Goal: Check status

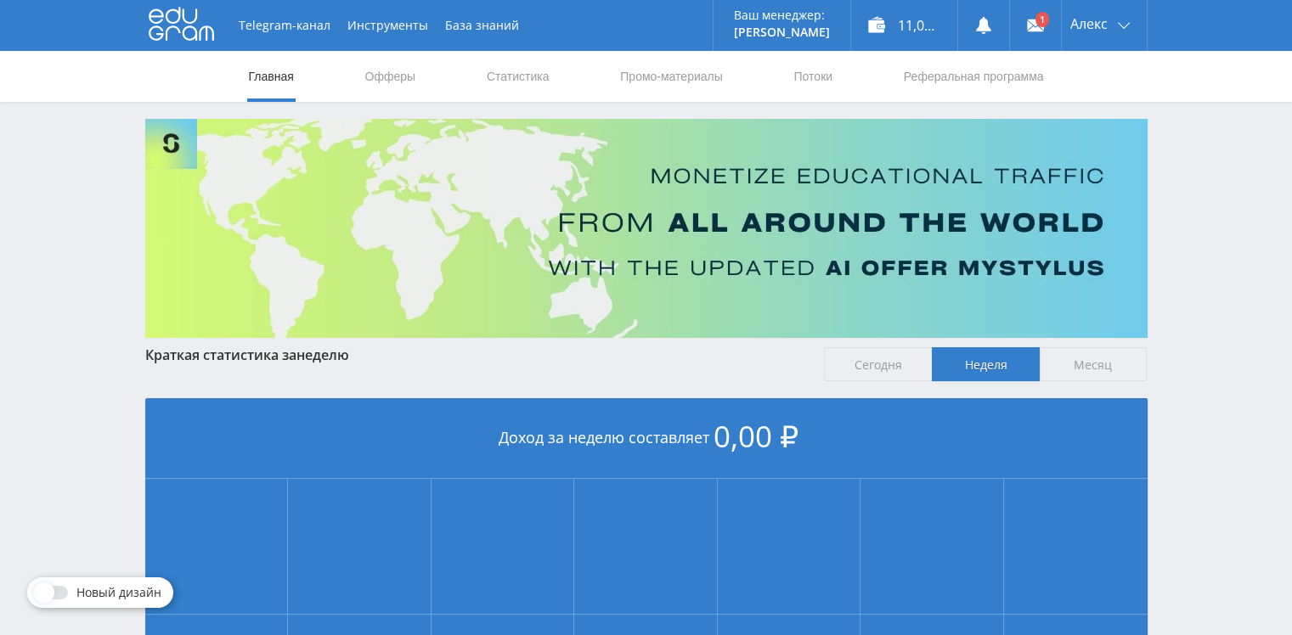
click at [1196, 189] on div "Telegram-канал Инструменты База знаний Ваш менеджер: [PERSON_NAME] Online @val_…" at bounding box center [646, 504] width 1292 height 1008
click at [880, 20] on div "11,00 ₽" at bounding box center [904, 25] width 106 height 51
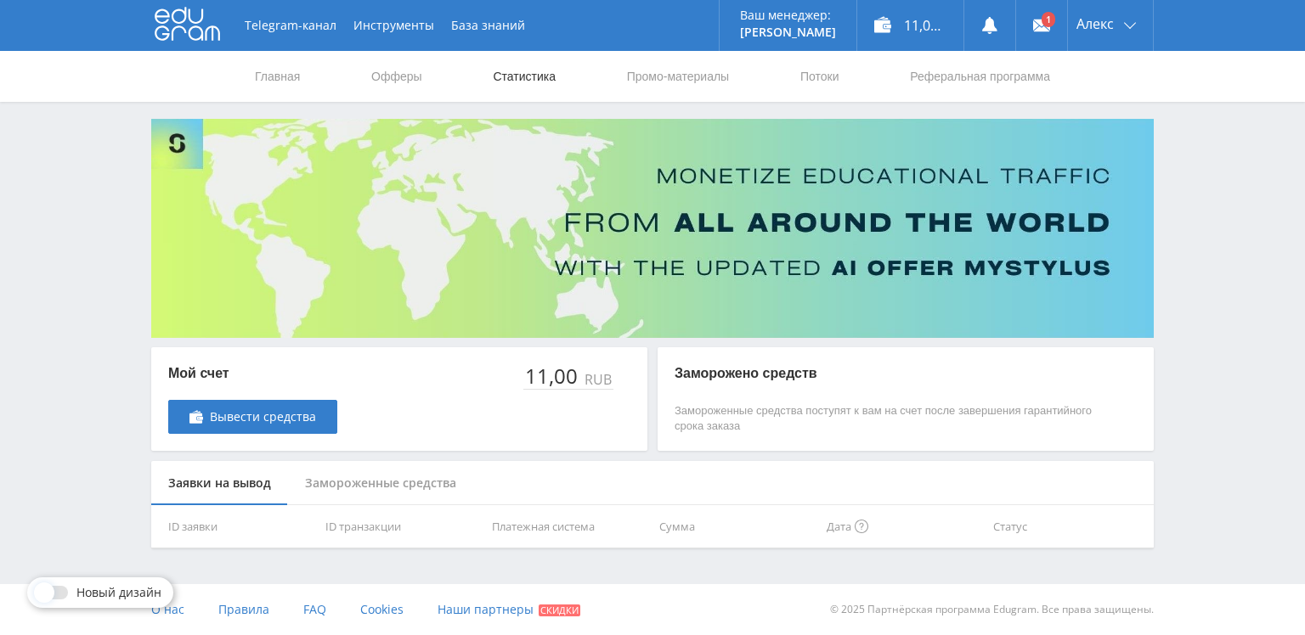
click at [539, 77] on link "Статистика" at bounding box center [524, 76] width 66 height 51
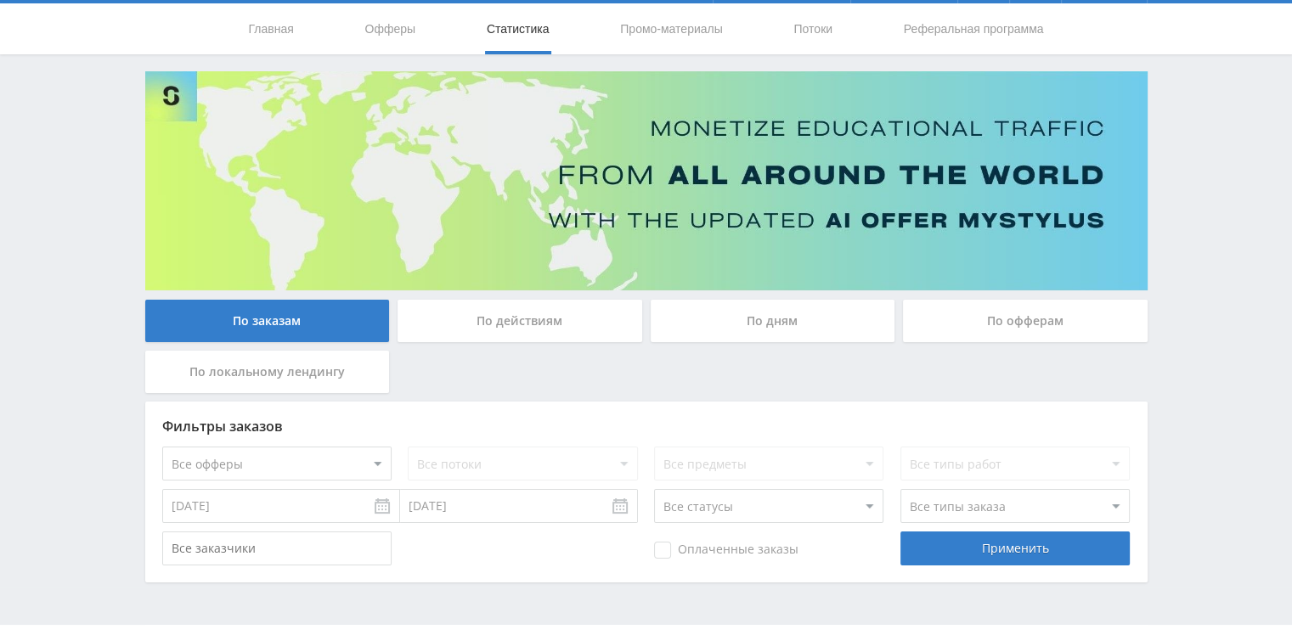
scroll to position [88, 0]
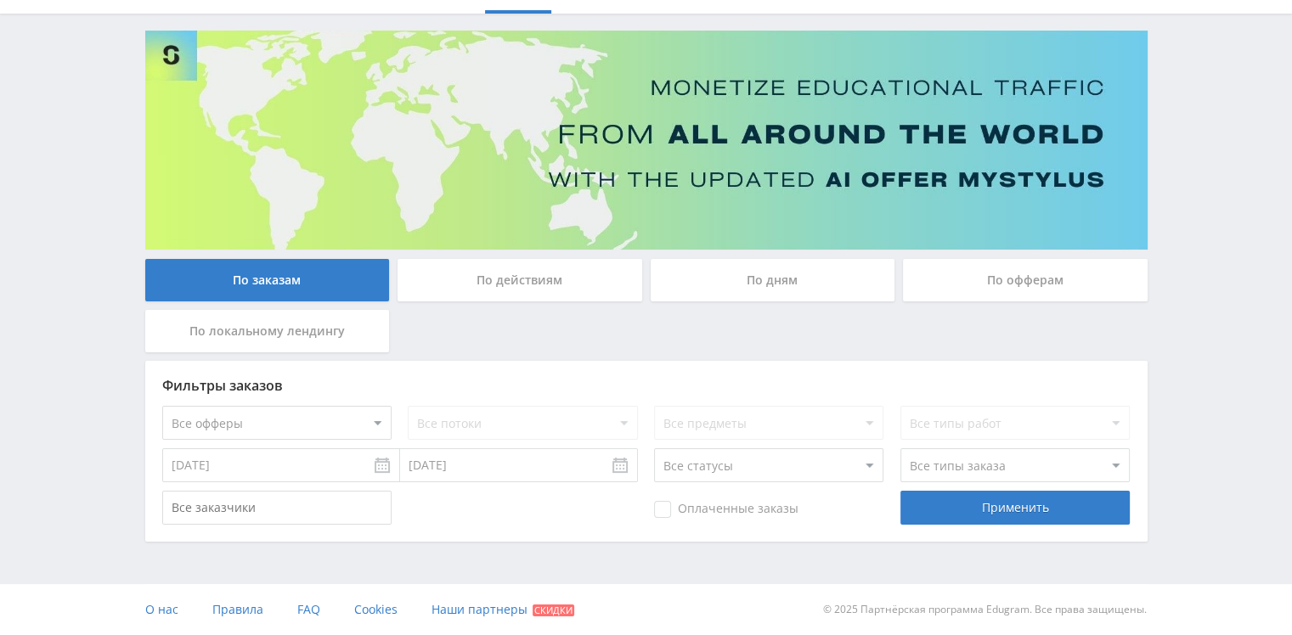
click at [384, 465] on input "[DATE]" at bounding box center [281, 466] width 238 height 34
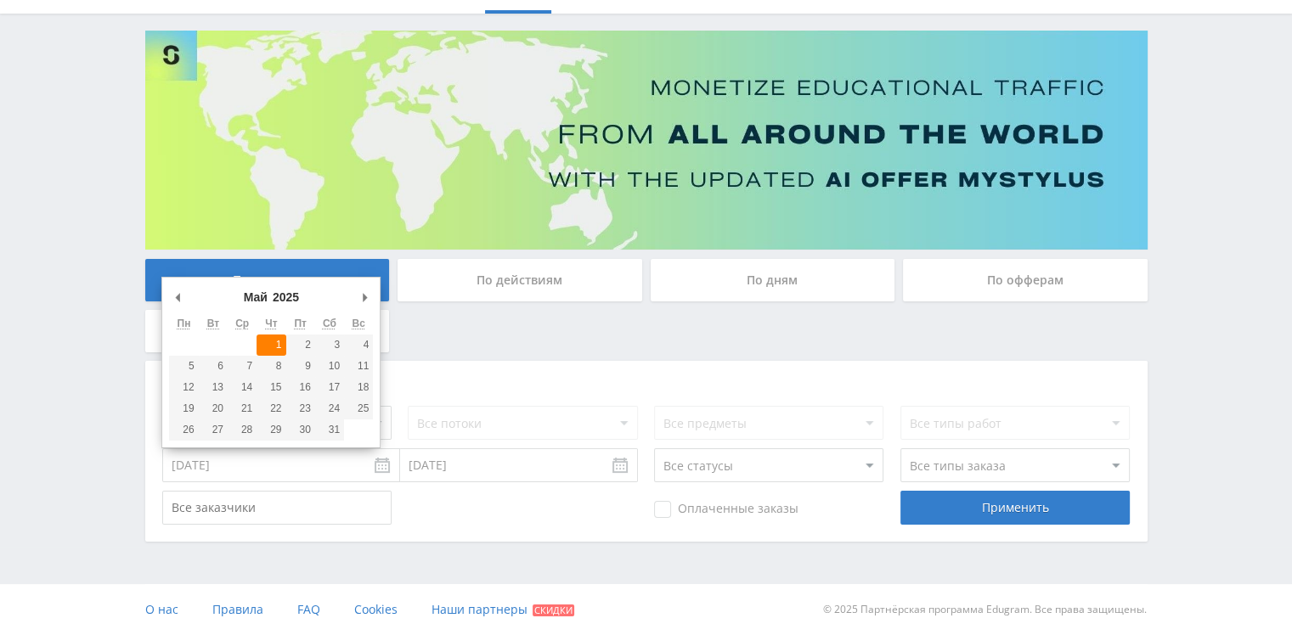
type input "[DATE]"
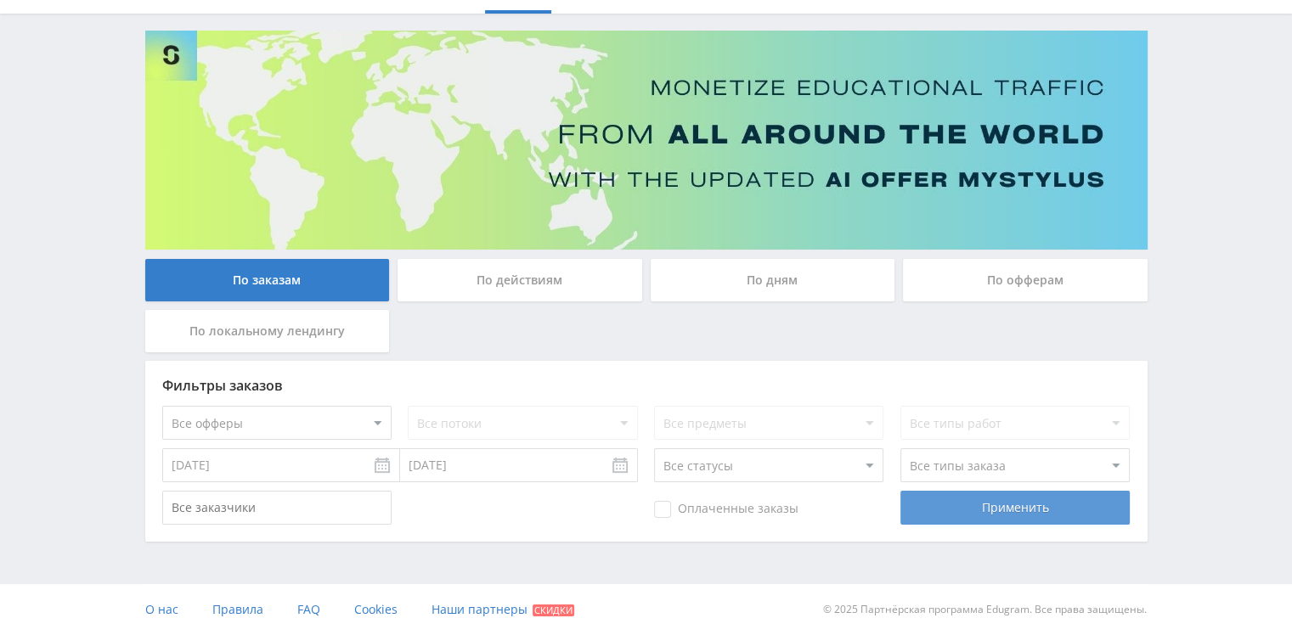
click at [935, 513] on div "Применить" at bounding box center [1015, 508] width 229 height 34
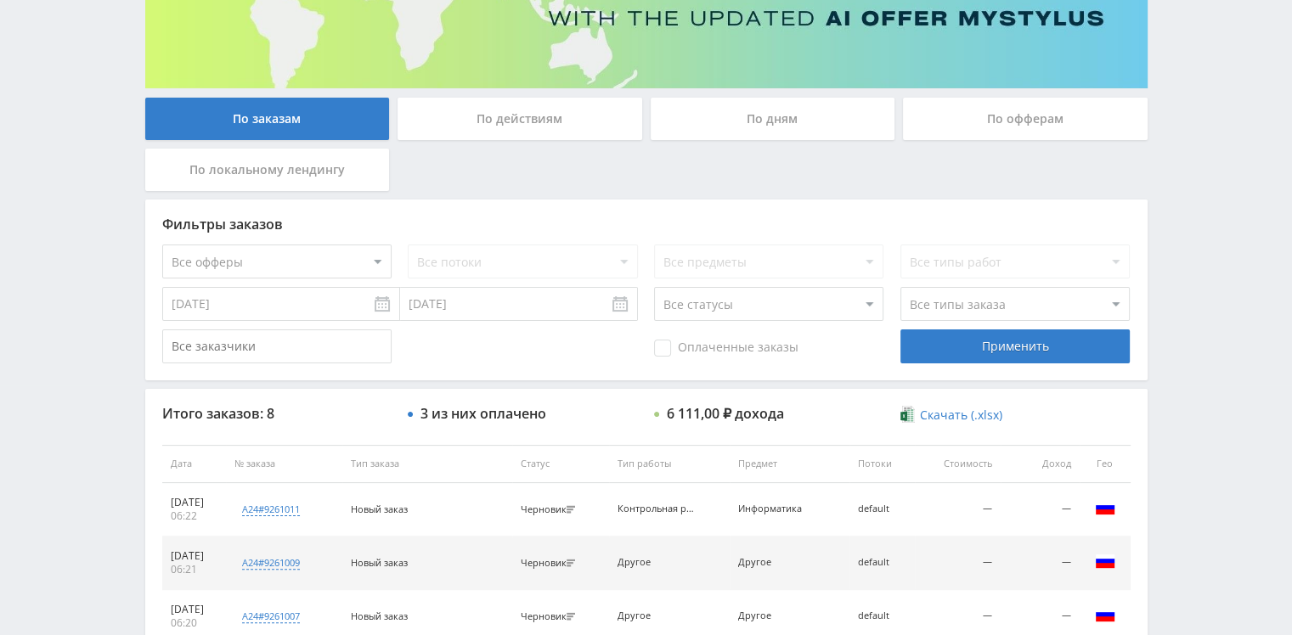
scroll to position [428, 0]
